Goal: Find specific page/section: Find specific page/section

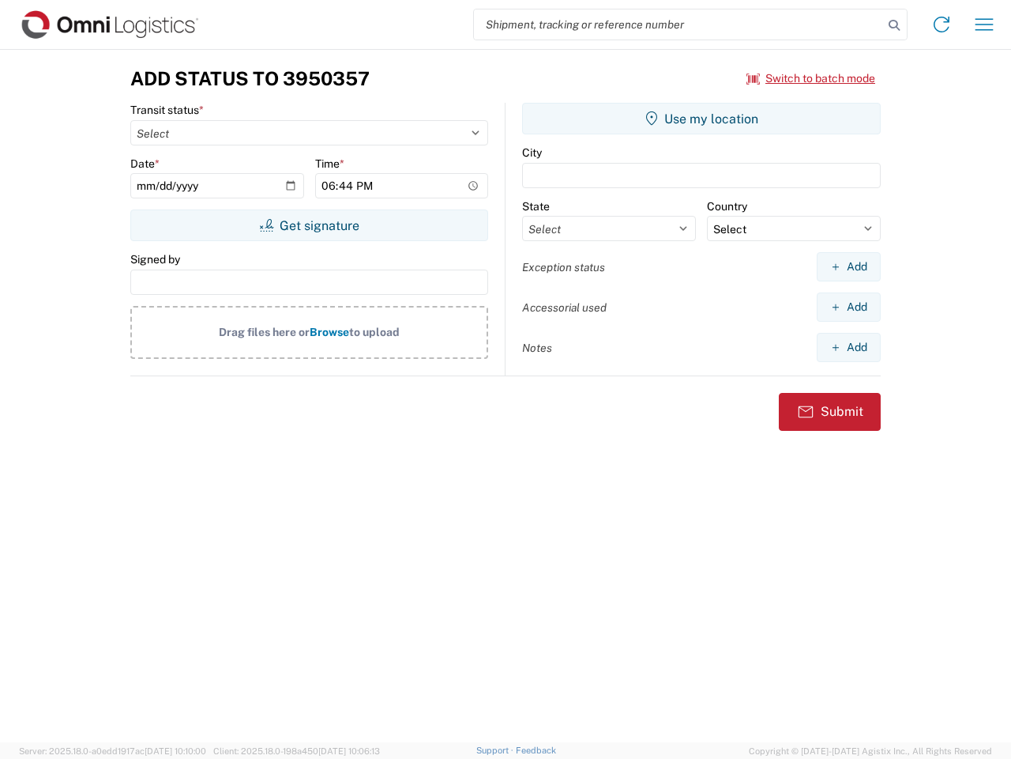
click at [679, 24] on input "search" at bounding box center [678, 24] width 409 height 30
click at [895, 25] on icon at bounding box center [894, 25] width 22 height 22
click at [942, 24] on icon at bounding box center [941, 24] width 25 height 25
click at [985, 24] on icon "button" at bounding box center [985, 24] width 18 height 12
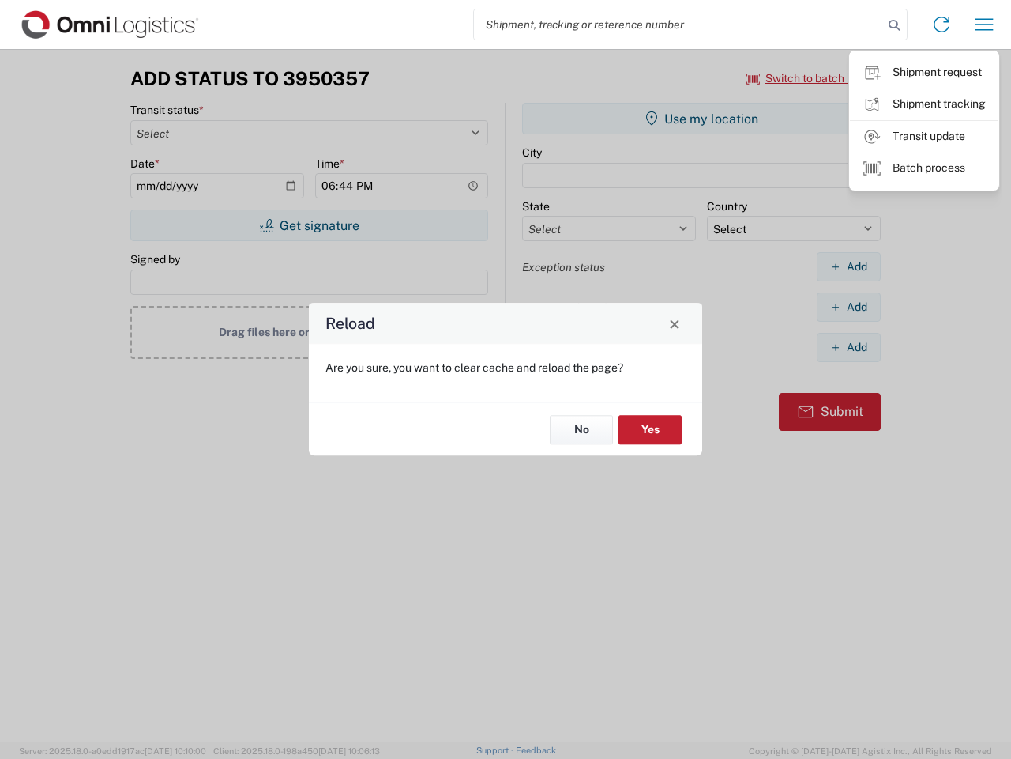
click at [812, 78] on div "Reload Are you sure, you want to clear cache and reload the page? No Yes" at bounding box center [505, 379] width 1011 height 759
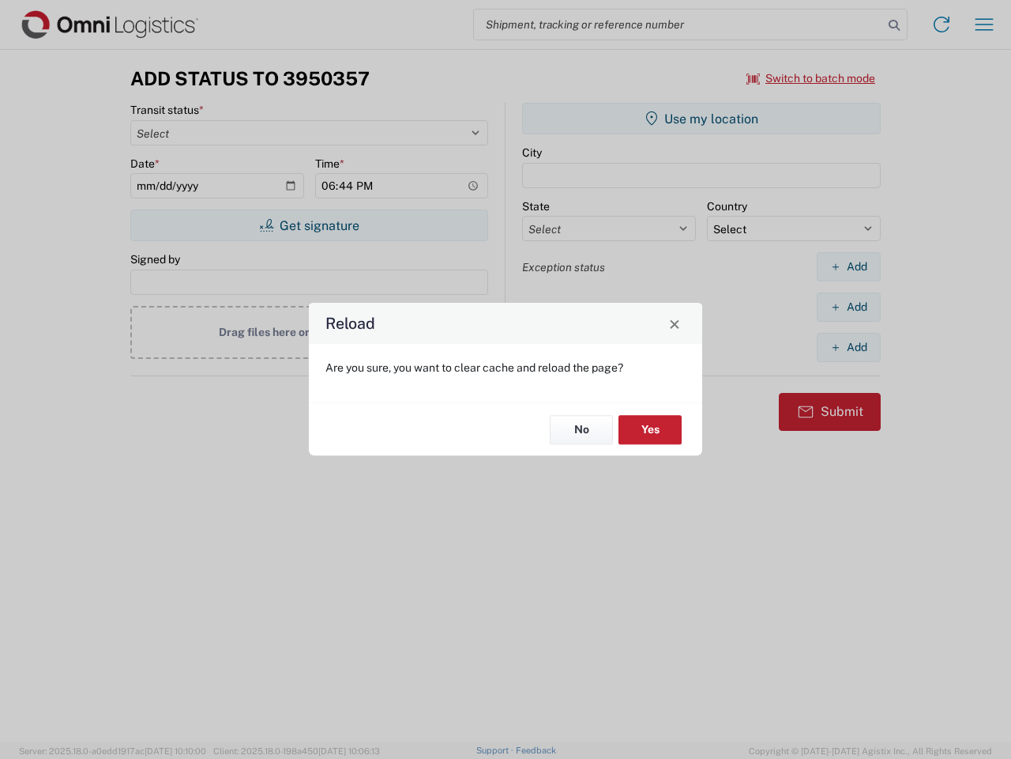
click at [309, 225] on div "Reload Are you sure, you want to clear cache and reload the page? No Yes" at bounding box center [505, 379] width 1011 height 759
click at [702, 119] on div "Reload Are you sure, you want to clear cache and reload the page? No Yes" at bounding box center [505, 379] width 1011 height 759
click at [849, 266] on div "Reload Are you sure, you want to clear cache and reload the page? No Yes" at bounding box center [505, 379] width 1011 height 759
click at [849, 307] on div "Reload Are you sure, you want to clear cache and reload the page? No Yes" at bounding box center [505, 379] width 1011 height 759
click at [849, 347] on div "Reload Are you sure, you want to clear cache and reload the page? No Yes" at bounding box center [505, 379] width 1011 height 759
